Goal: Transaction & Acquisition: Purchase product/service

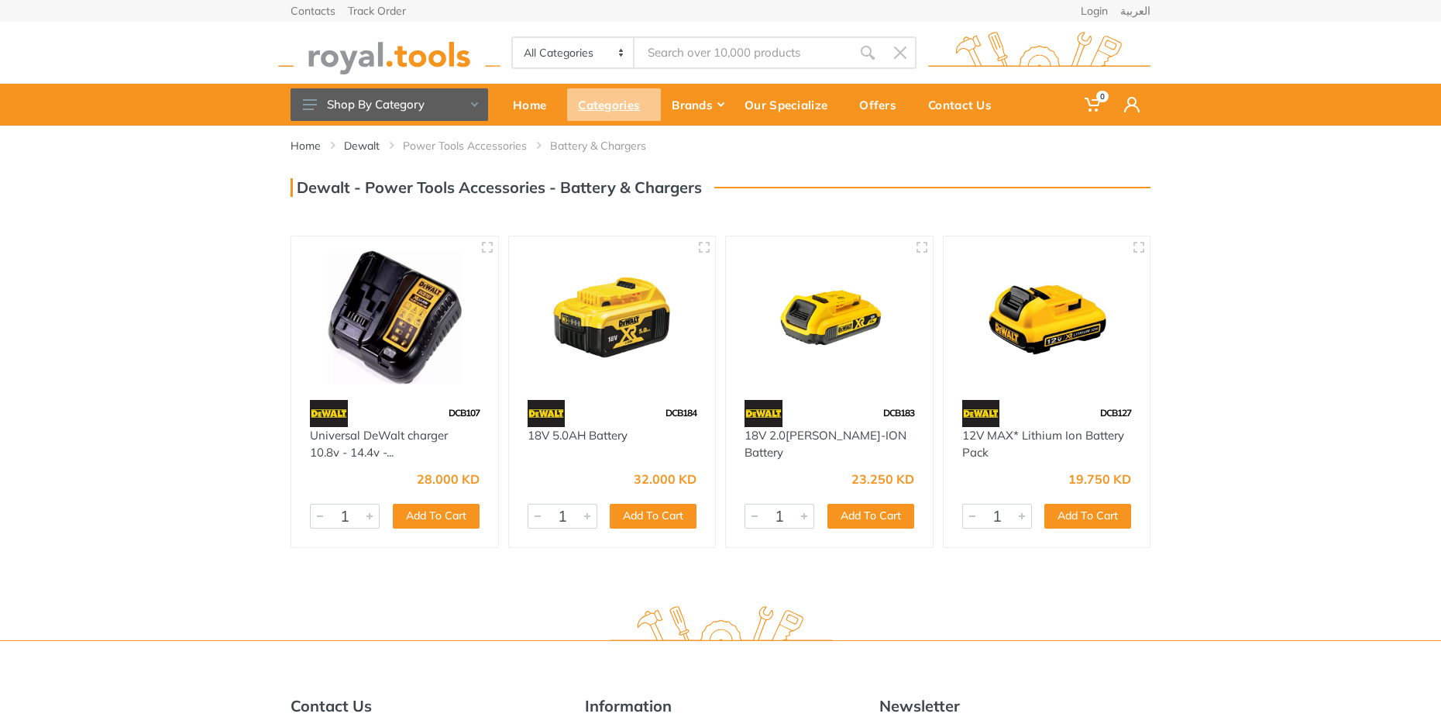
click at [647, 105] on div "Categories" at bounding box center [614, 104] width 94 height 33
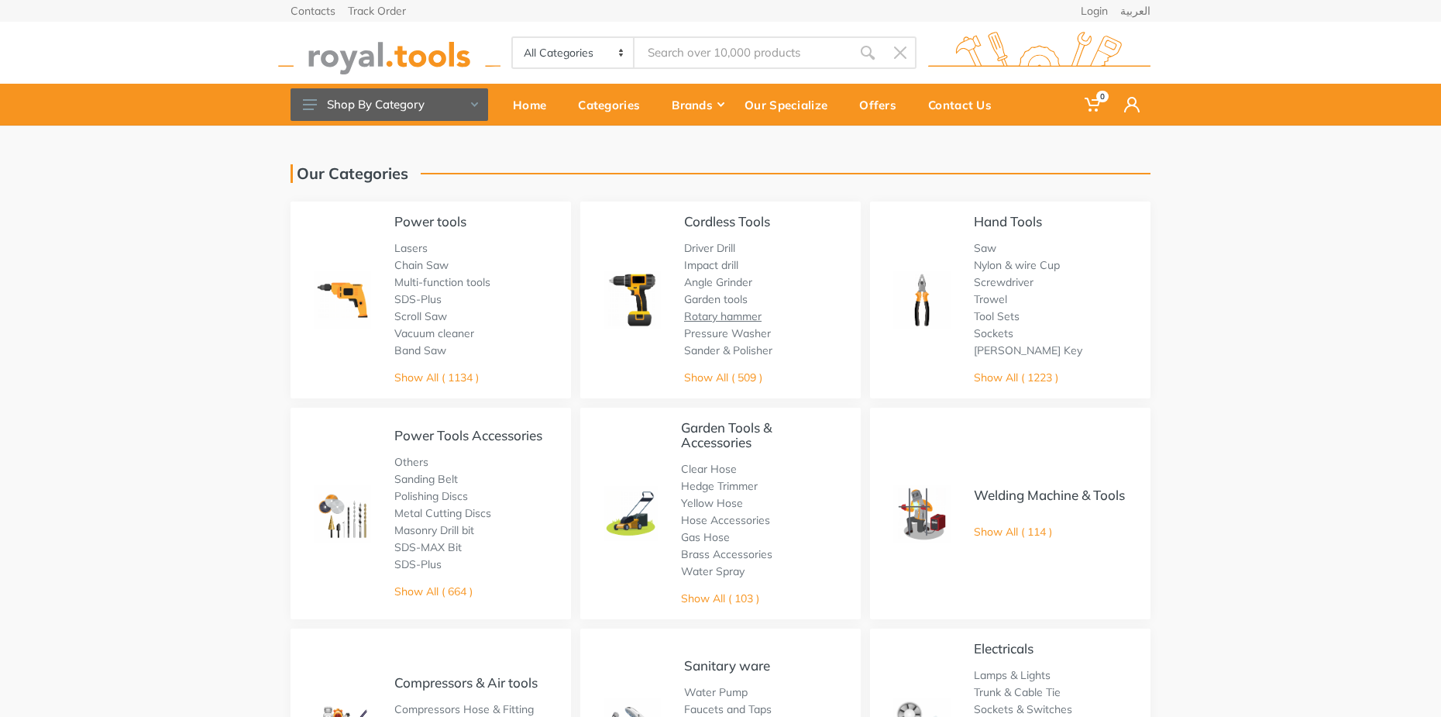
click at [710, 320] on link "Rotary hammer" at bounding box center [722, 316] width 77 height 14
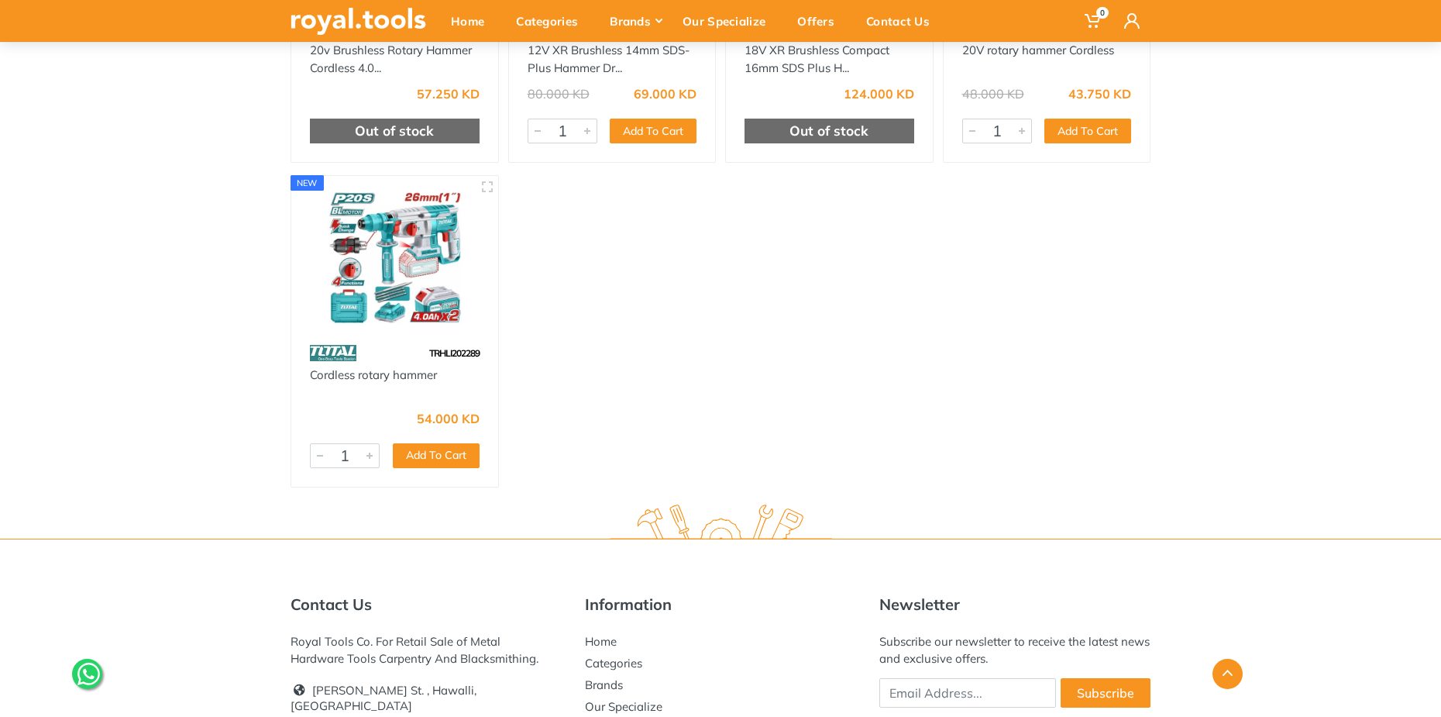
scroll to position [2014, 0]
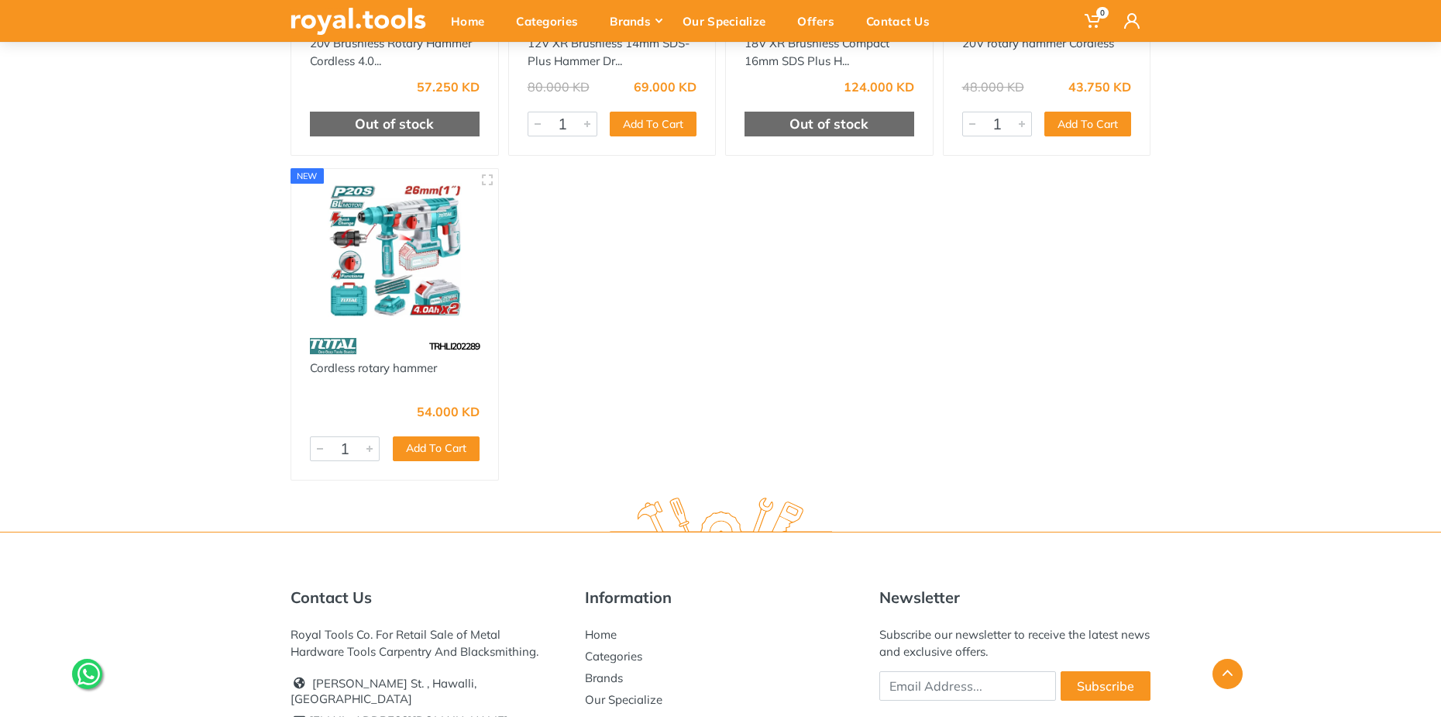
click at [363, 279] on img at bounding box center [394, 250] width 179 height 134
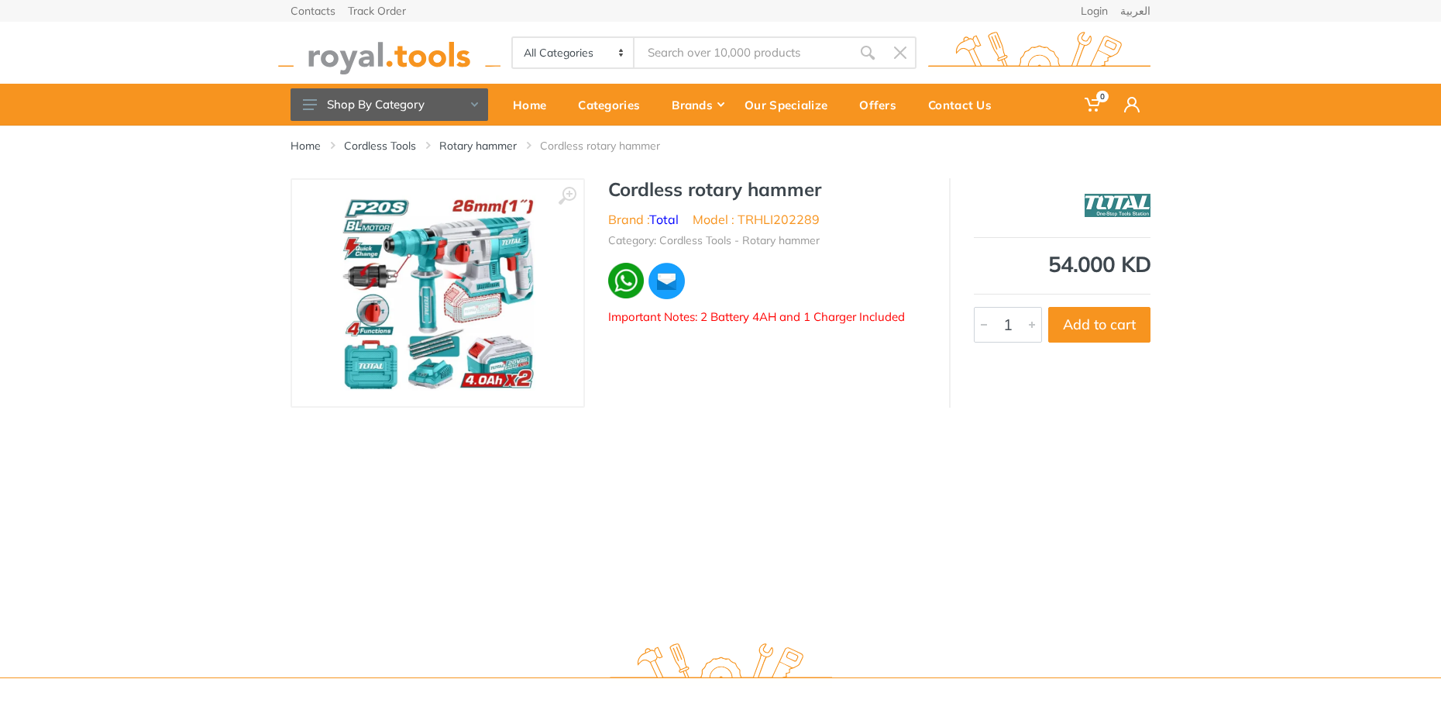
click at [472, 310] on img at bounding box center [437, 292] width 195 height 195
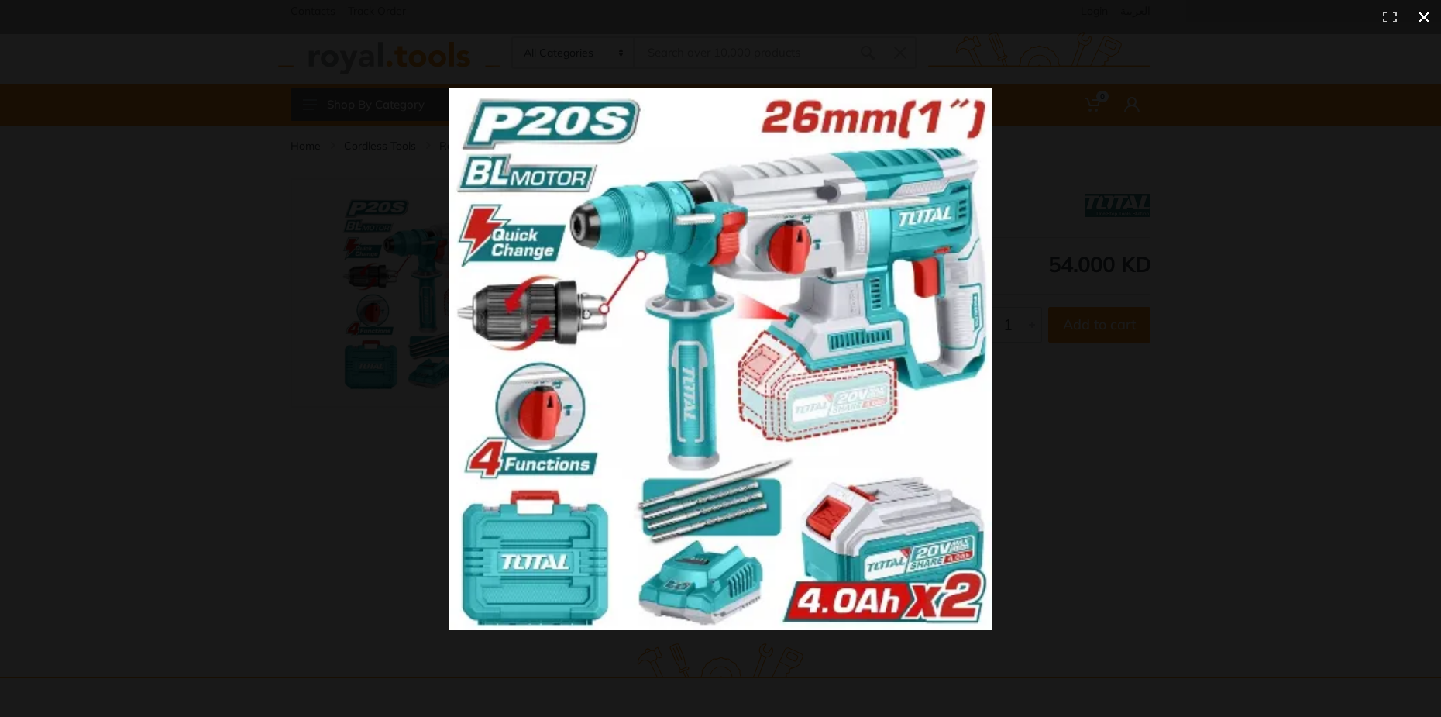
click at [1425, 16] on button at bounding box center [1424, 17] width 34 height 34
